Goal: Information Seeking & Learning: Compare options

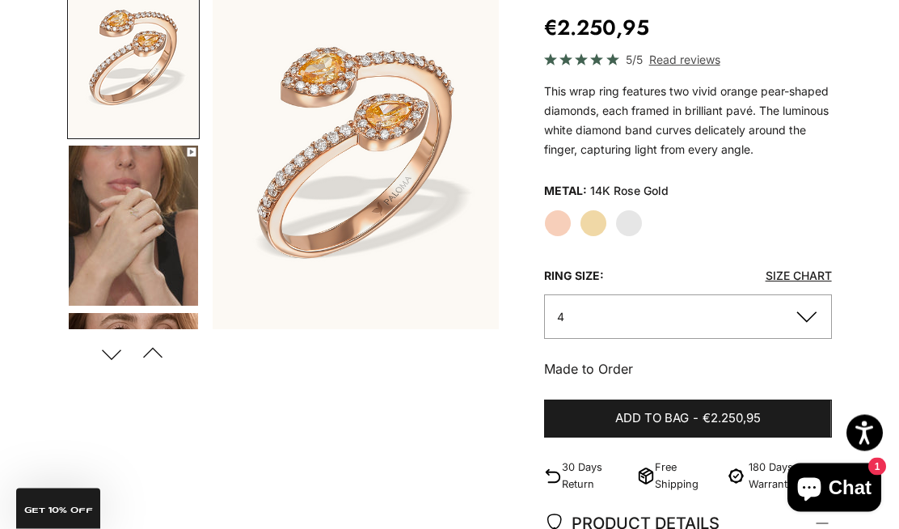
scroll to position [185, 0]
click at [162, 349] on button "Previous" at bounding box center [153, 353] width 36 height 37
click at [112, 353] on button "Next" at bounding box center [112, 353] width 36 height 37
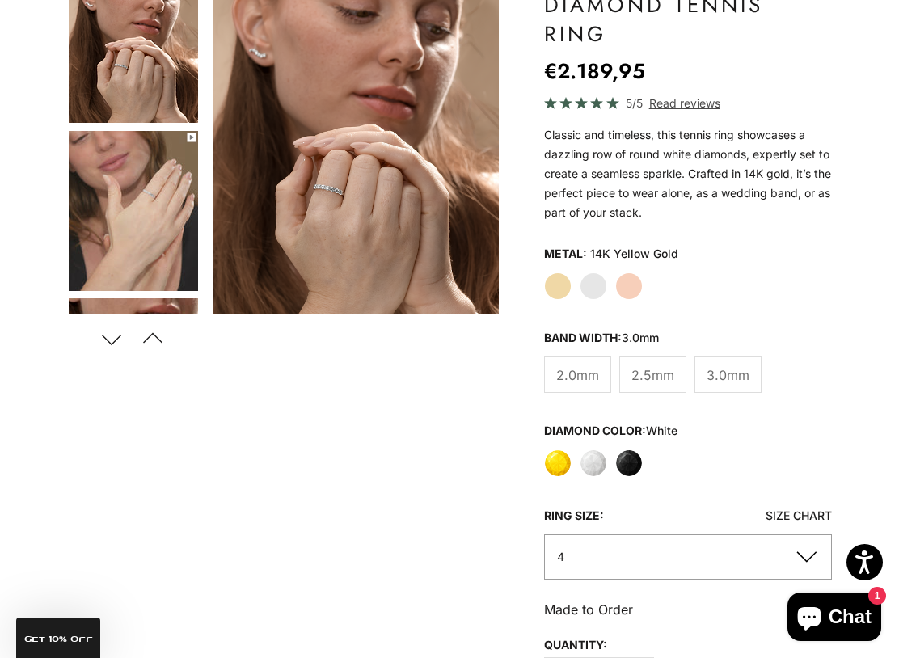
scroll to position [226, 0]
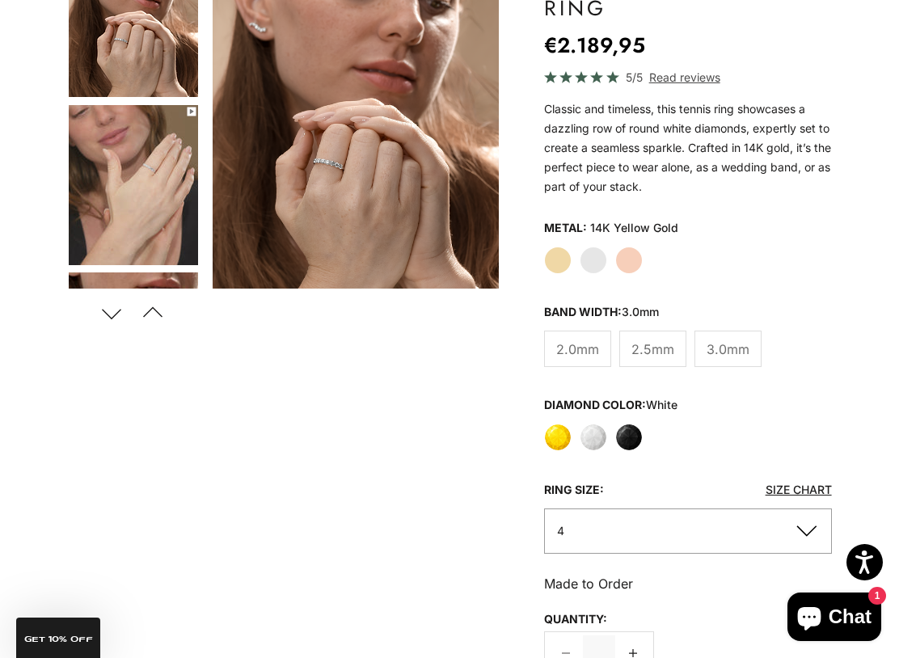
click at [600, 260] on label "White Gold" at bounding box center [593, 260] width 27 height 27
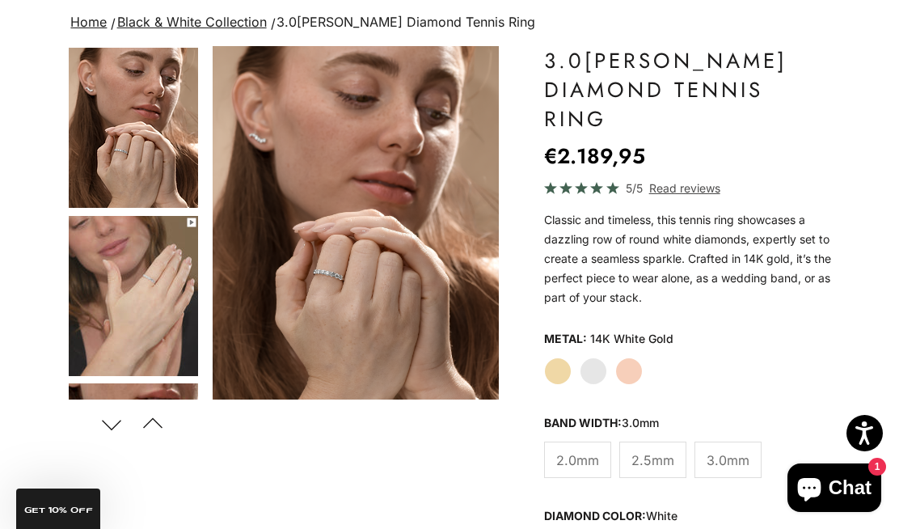
scroll to position [111, 0]
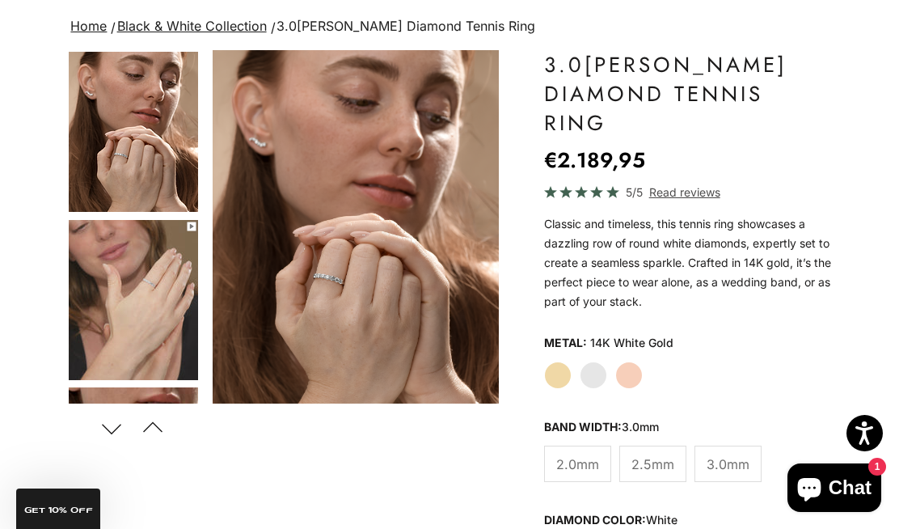
click at [556, 365] on label "Yellow Gold" at bounding box center [557, 374] width 27 height 27
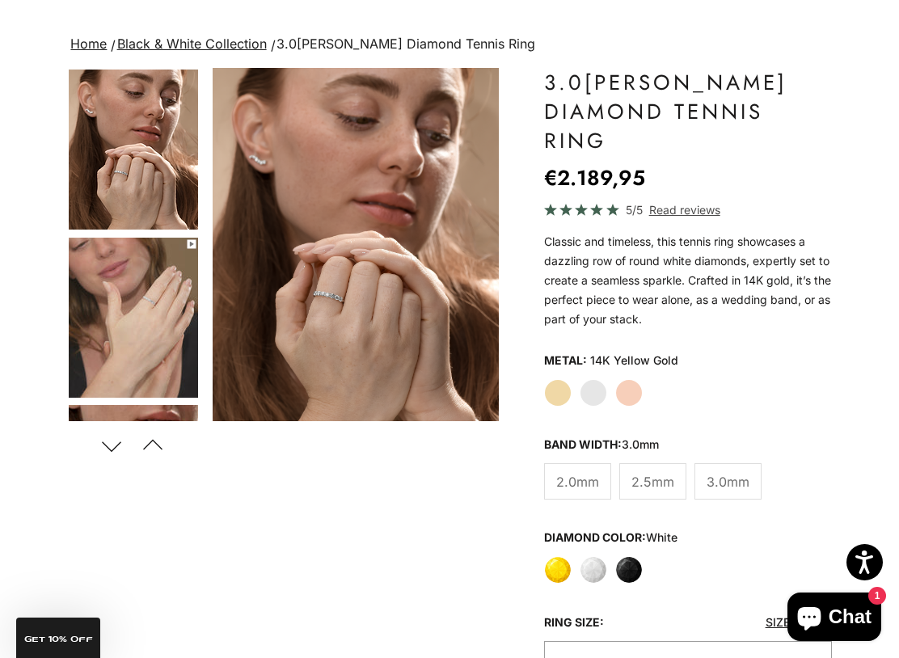
scroll to position [97, 0]
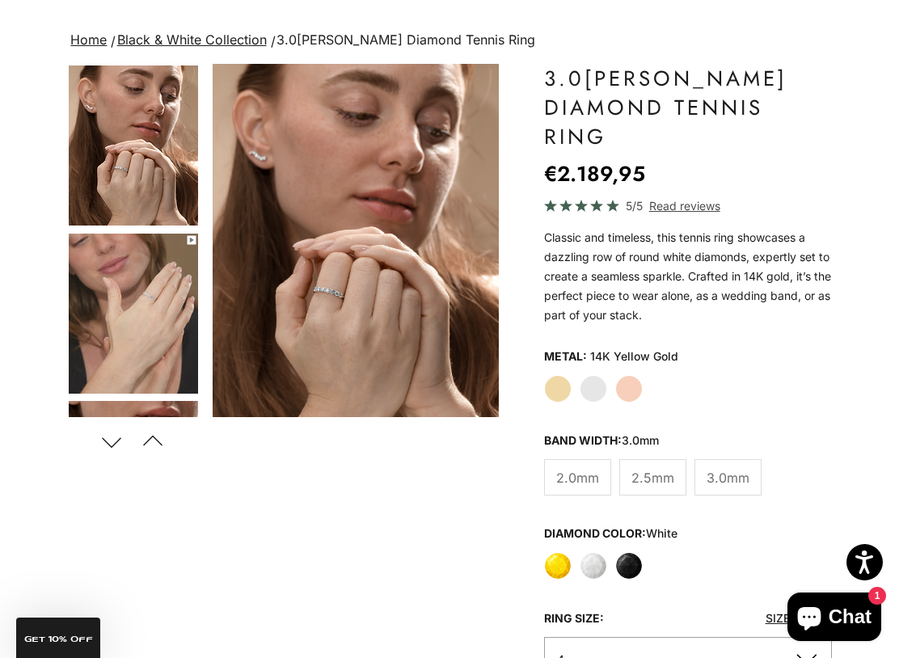
click at [554, 391] on label "Yellow Gold" at bounding box center [557, 388] width 27 height 27
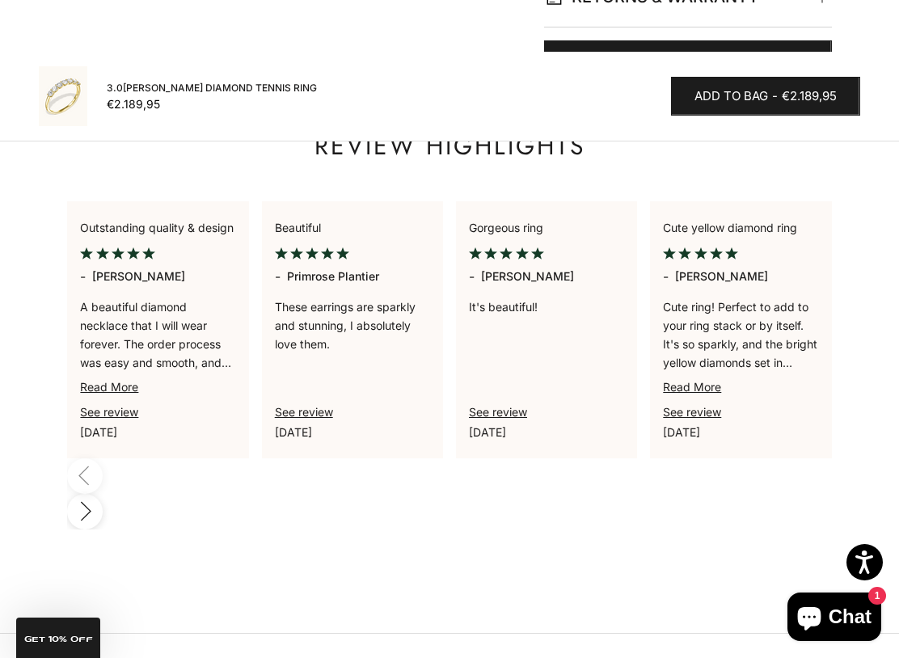
scroll to position [1485, 0]
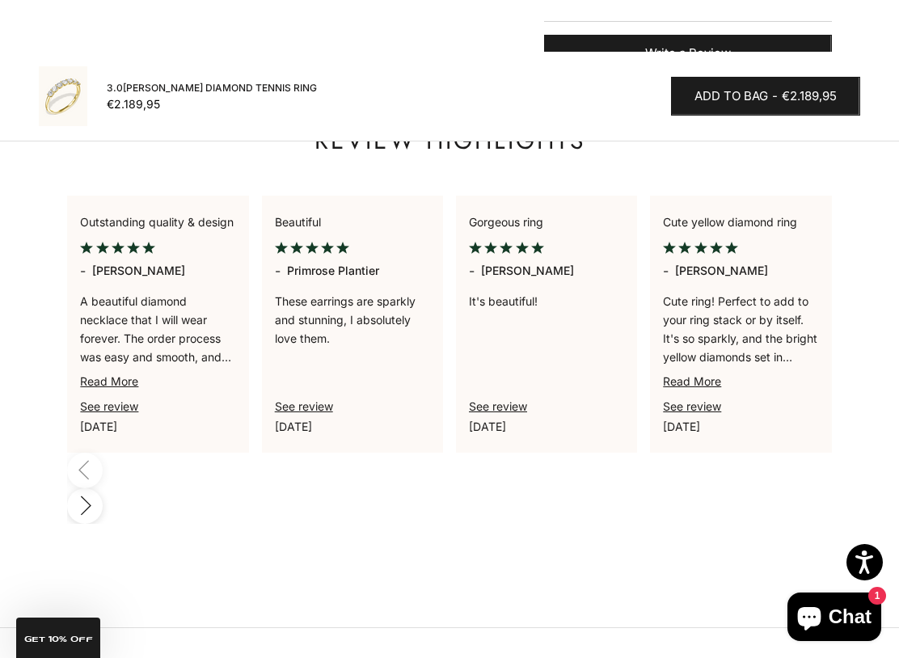
click at [70, 89] on img at bounding box center [63, 96] width 49 height 60
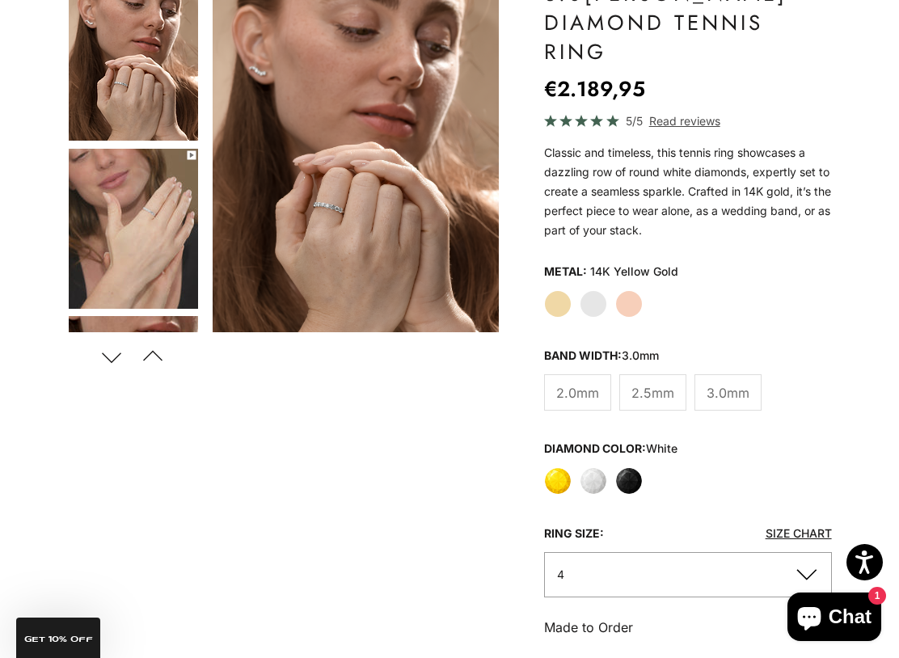
scroll to position [184, 0]
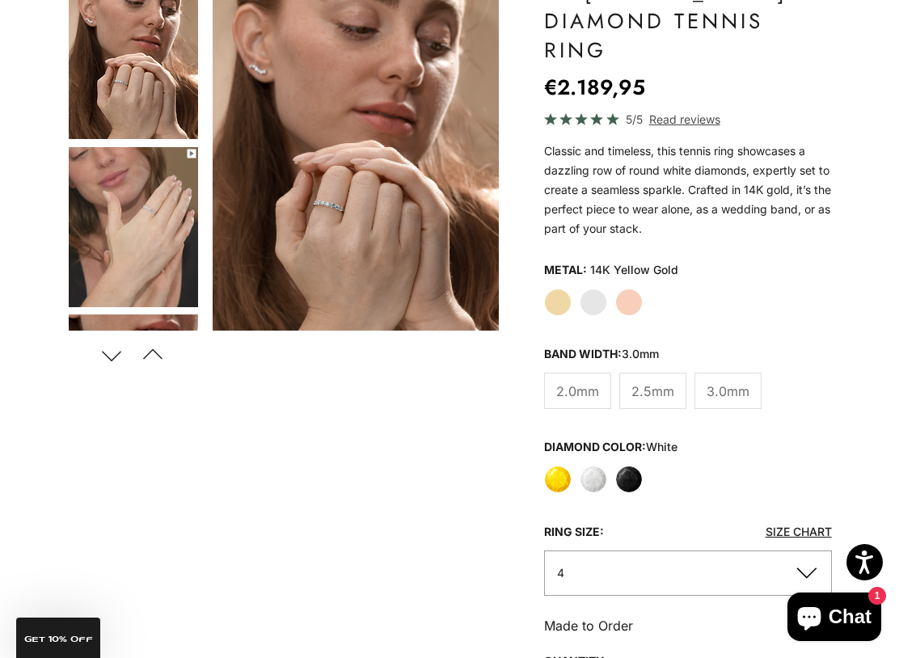
click at [643, 294] on div "Yellow Gold White Gold Rose Gold" at bounding box center [688, 302] width 288 height 27
click at [636, 303] on label "Rose Gold" at bounding box center [628, 302] width 27 height 27
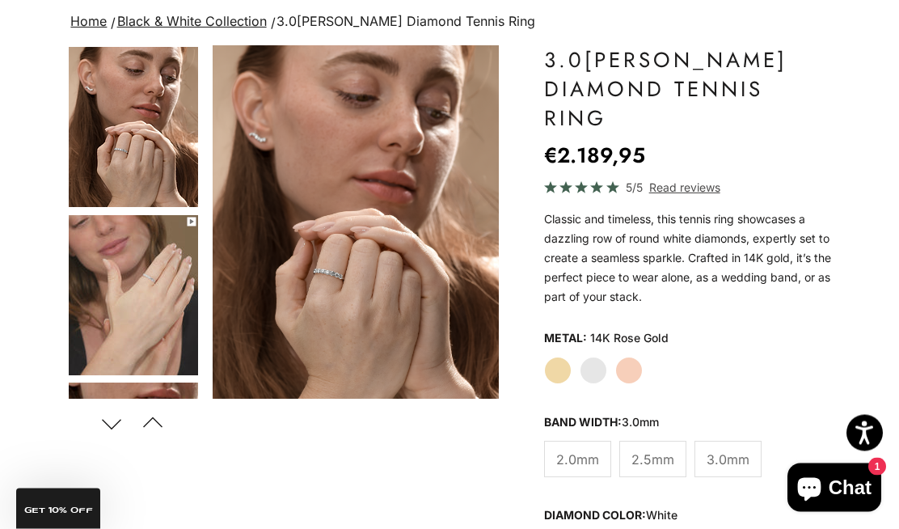
scroll to position [116, 0]
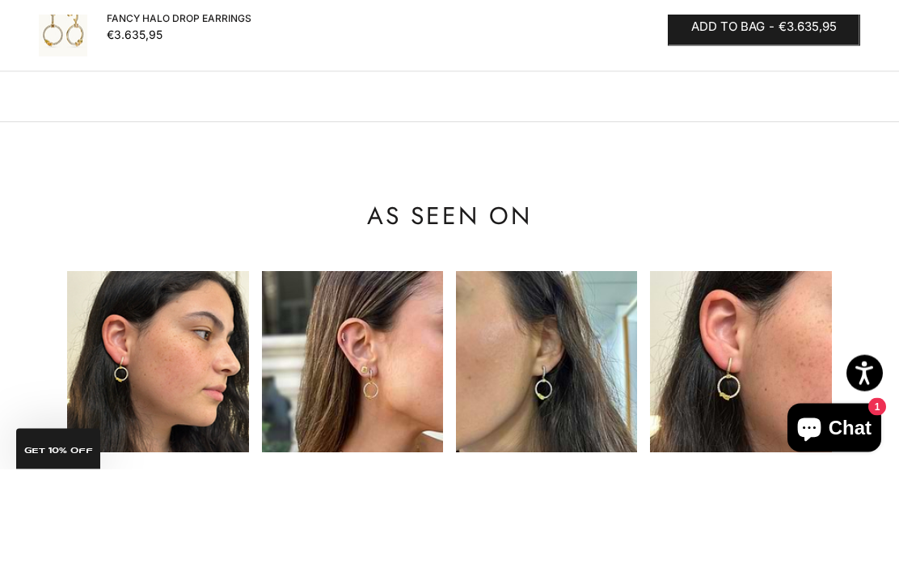
scroll to position [1549, 0]
